Goal: Task Accomplishment & Management: Complete application form

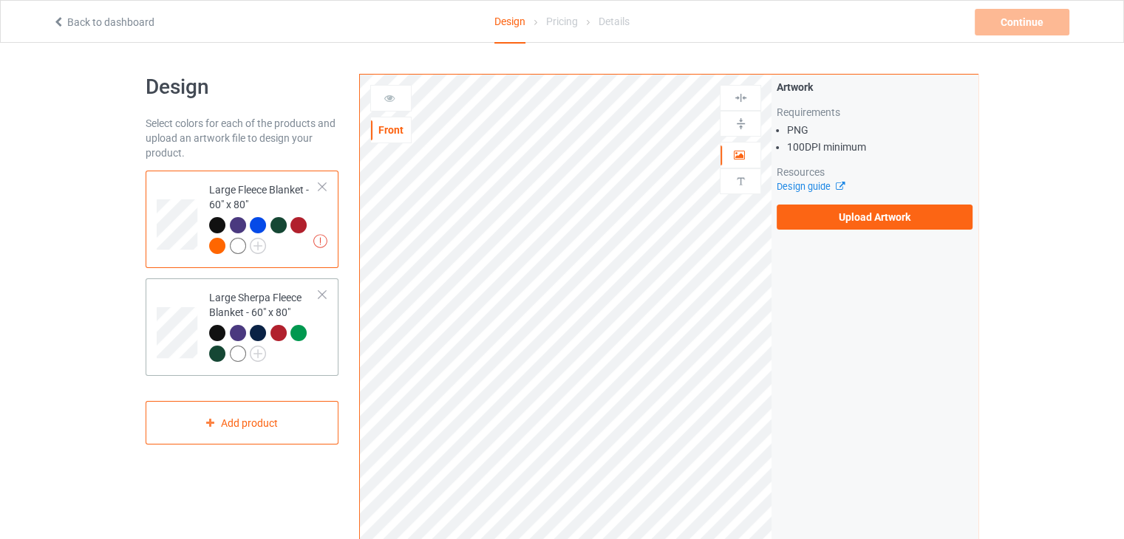
click at [318, 321] on div "Large Sherpa Fleece Blanket - 60" x 80"" at bounding box center [264, 325] width 110 height 70
click at [275, 191] on div "Large Fleece Blanket - 60" x 80"" at bounding box center [264, 217] width 110 height 70
click at [812, 216] on label "Upload Artwork" at bounding box center [874, 217] width 196 height 25
click at [0, 0] on input "Upload Artwork" at bounding box center [0, 0] width 0 height 0
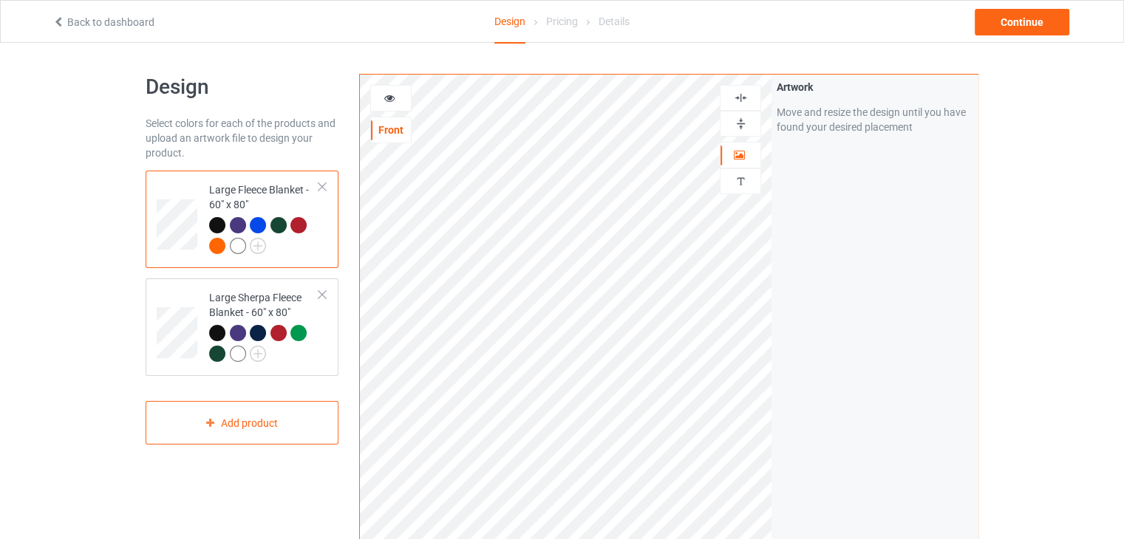
click at [753, 125] on div at bounding box center [740, 124] width 40 height 14
click at [736, 101] on img at bounding box center [741, 98] width 14 height 14
click at [224, 293] on div "Large Sherpa Fleece Blanket - 60" x 80"" at bounding box center [264, 325] width 110 height 70
click at [743, 117] on img at bounding box center [741, 124] width 14 height 14
click at [742, 100] on img at bounding box center [741, 98] width 14 height 14
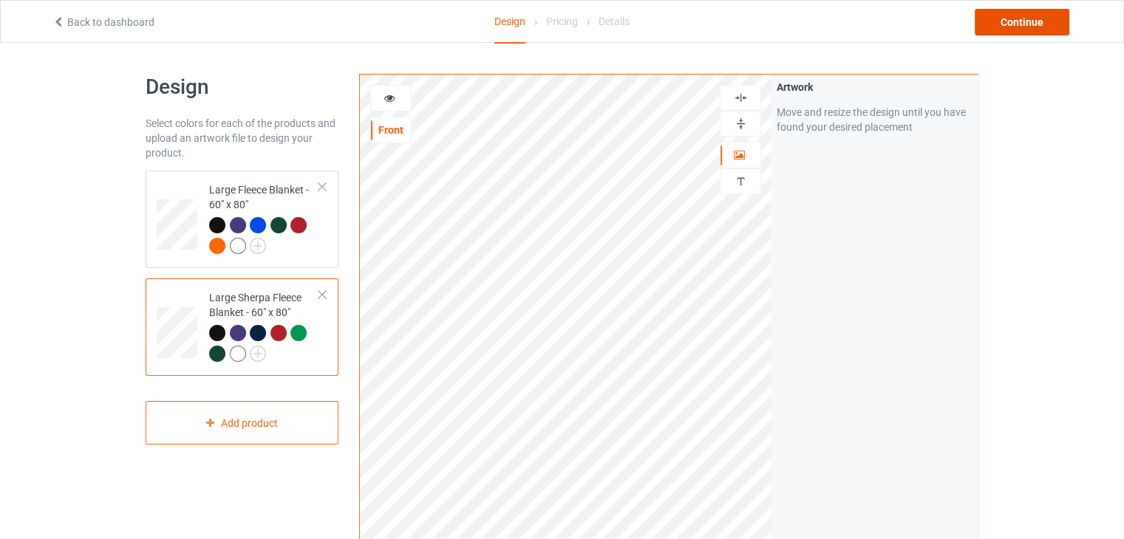
click at [1030, 24] on div "Continue" at bounding box center [1021, 22] width 95 height 27
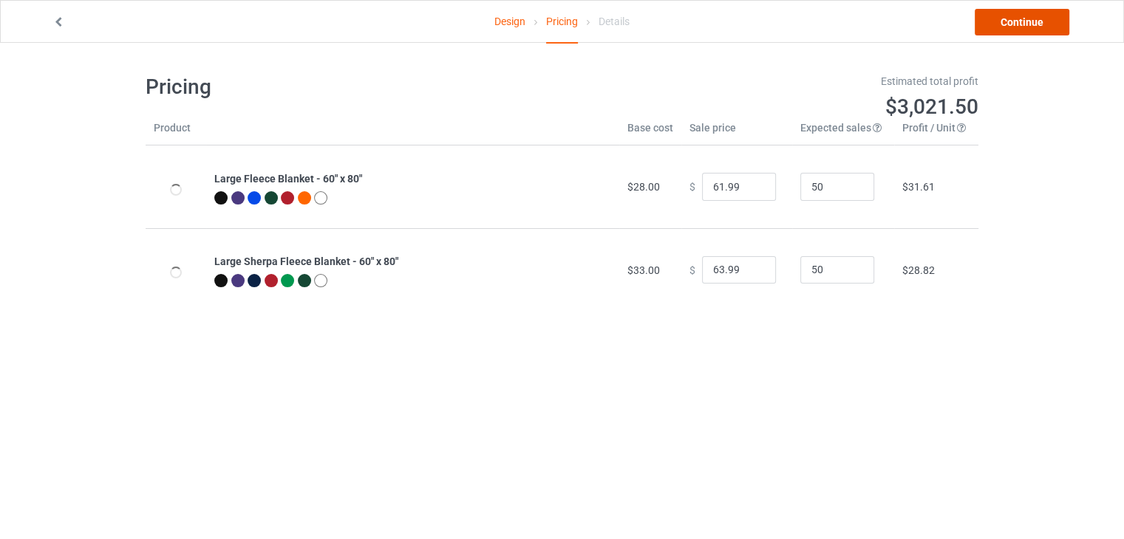
click at [1030, 24] on link "Continue" at bounding box center [1021, 22] width 95 height 27
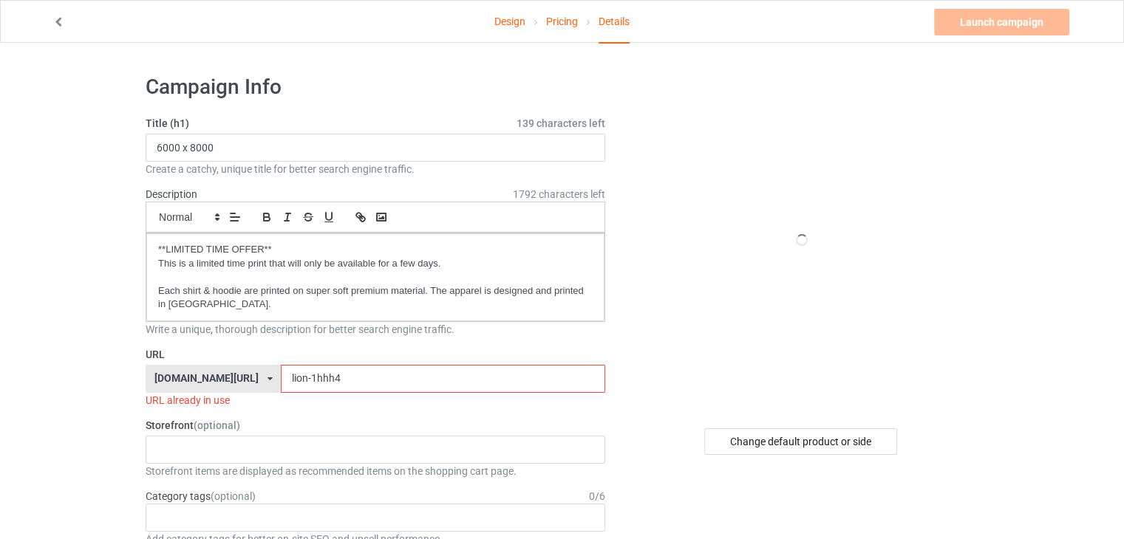
click at [363, 377] on input "lion-1hhh4" at bounding box center [443, 379] width 324 height 28
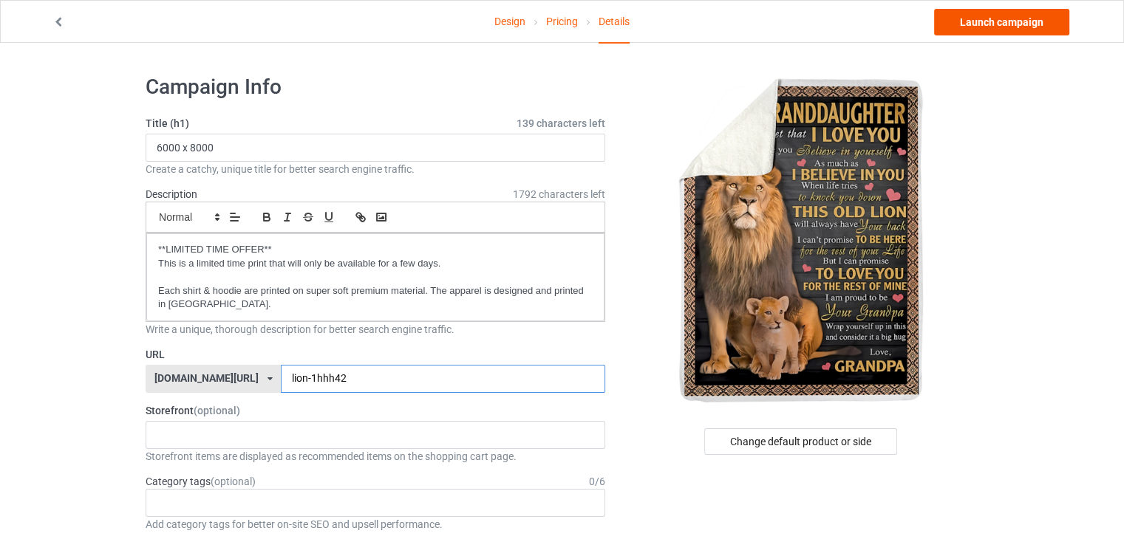
type input "lion-1hhh42"
click at [1034, 25] on link "Launch campaign" at bounding box center [1001, 22] width 135 height 27
